Goal: Obtain resource: Download file/media

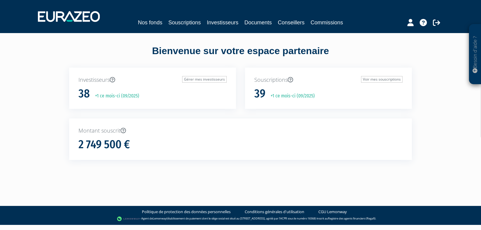
click at [191, 15] on div "Nos fonds Souscriptions Investisseurs Documents Conseillers Commissions" at bounding box center [240, 16] width 415 height 22
click at [191, 20] on link "Souscriptions" at bounding box center [185, 22] width 32 height 8
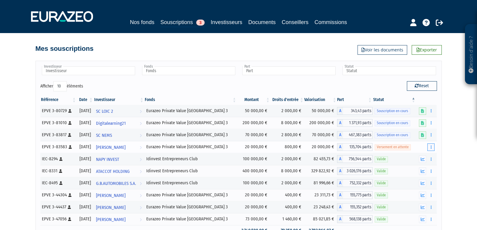
click at [434, 147] on button "button" at bounding box center [430, 148] width 7 height 8
click at [411, 154] on link "Documents" at bounding box center [410, 158] width 45 height 10
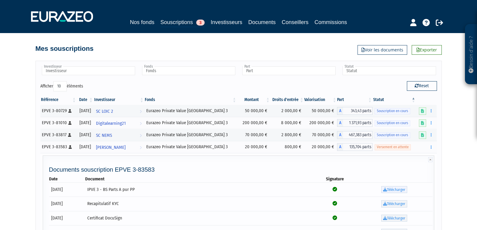
click at [402, 191] on link "Télécharger" at bounding box center [394, 189] width 26 height 7
